Goal: Browse casually: Explore the website without a specific task or goal

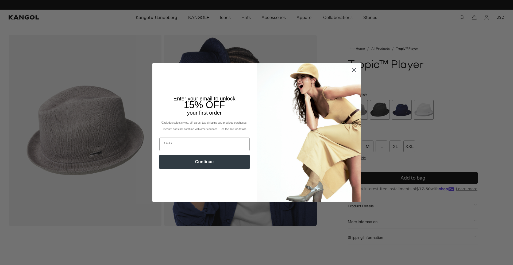
scroll to position [0, 110]
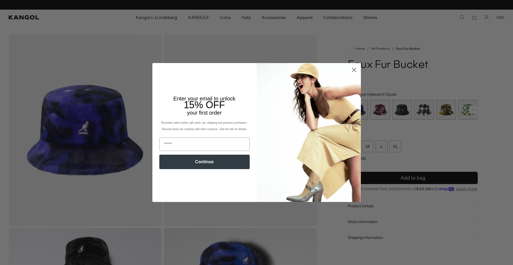
scroll to position [0, 110]
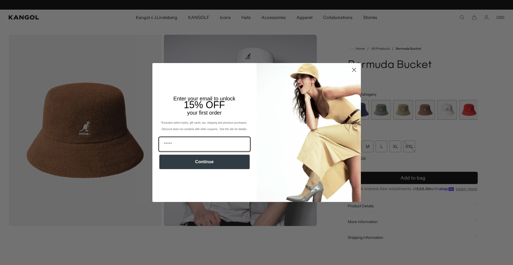
scroll to position [0, 110]
